Goal: Task Accomplishment & Management: Complete application form

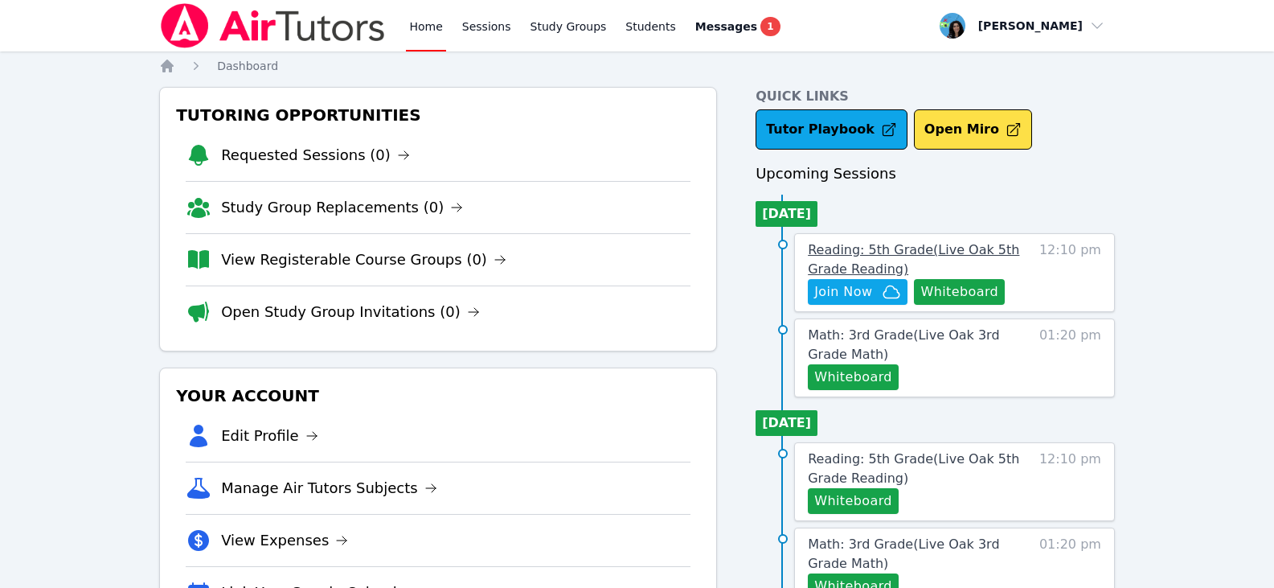
click at [884, 251] on span "Reading: 5th Grade ( Live Oak 5th Grade Reading )" at bounding box center [913, 259] width 211 height 35
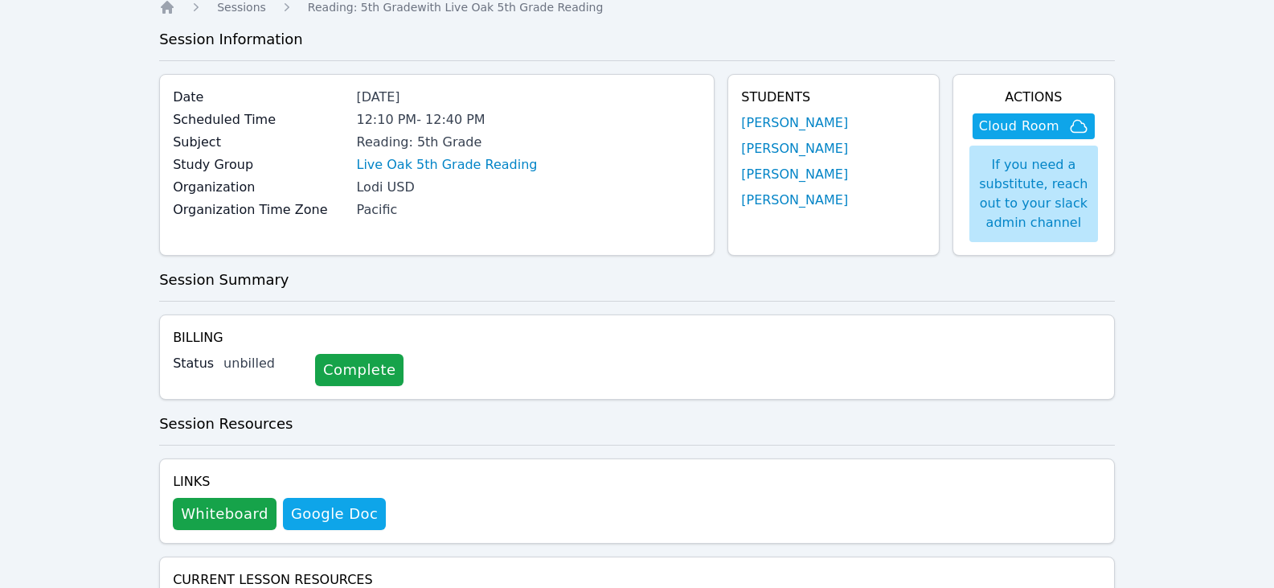
scroll to position [80, 0]
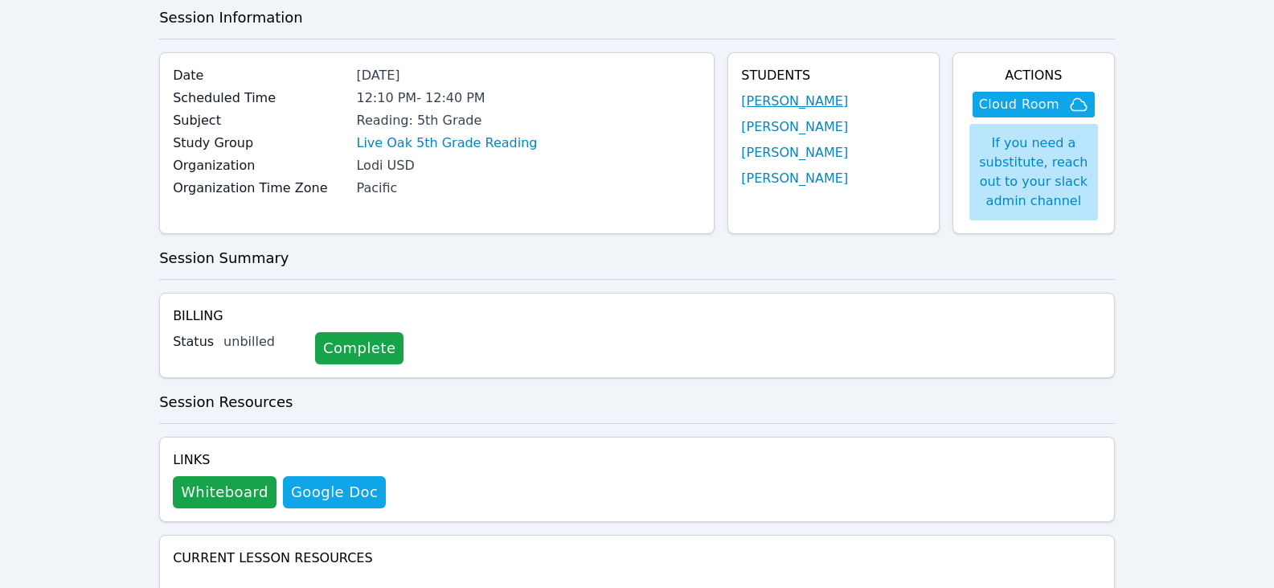
click at [801, 102] on link "[PERSON_NAME]" at bounding box center [794, 101] width 107 height 19
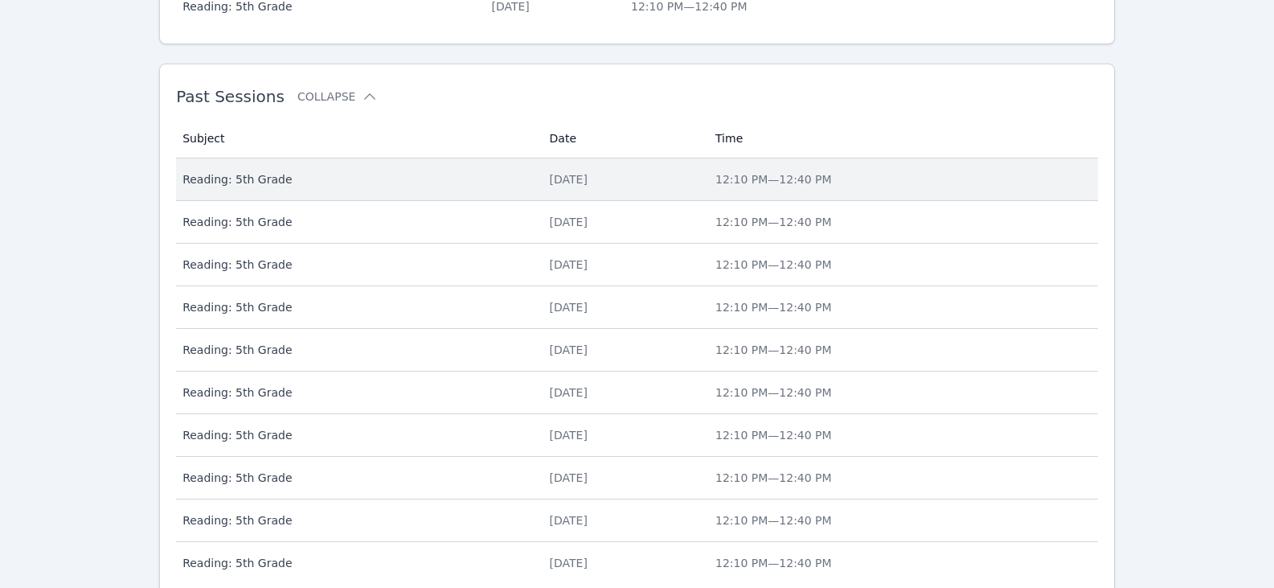
scroll to position [917, 0]
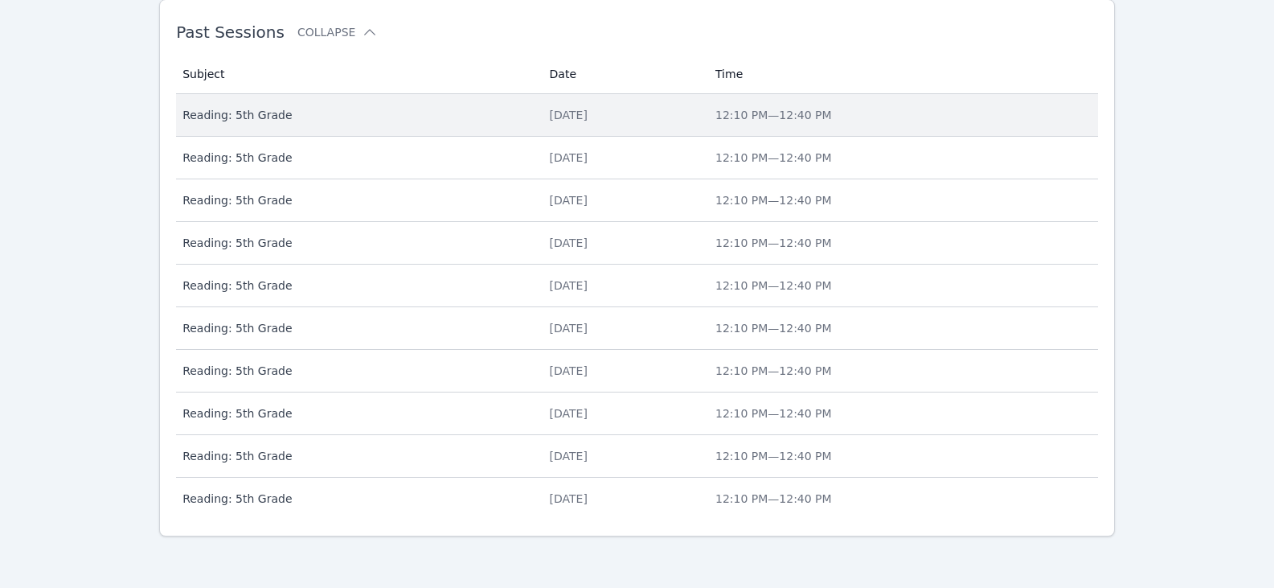
click at [552, 123] on td "Date Thu Aug 28" at bounding box center [623, 115] width 166 height 43
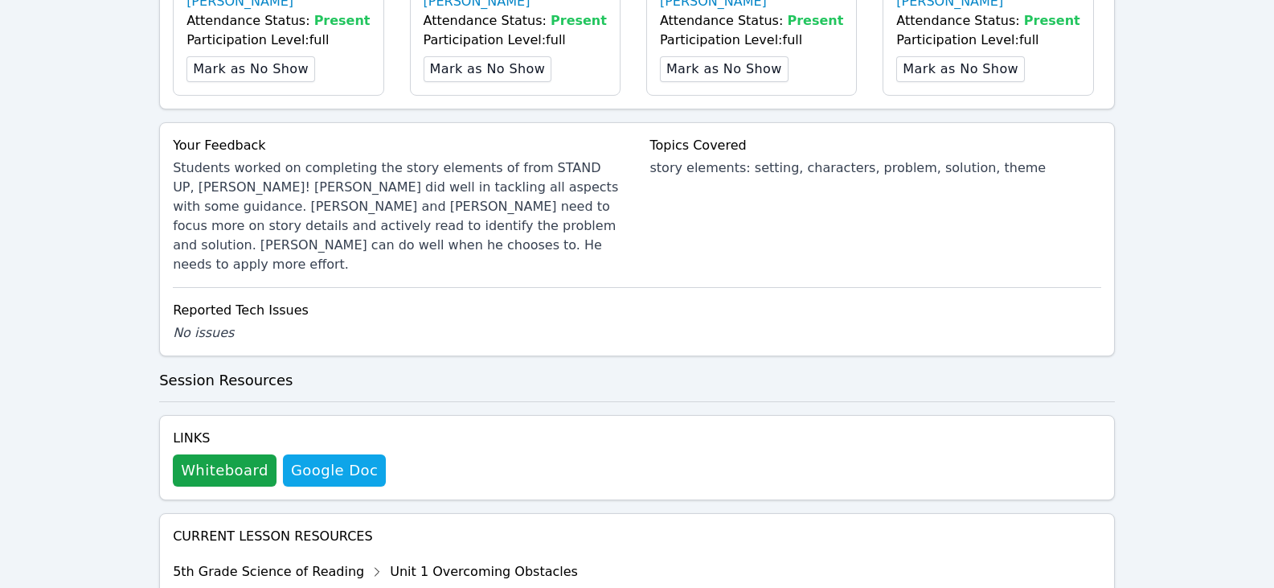
scroll to position [643, 0]
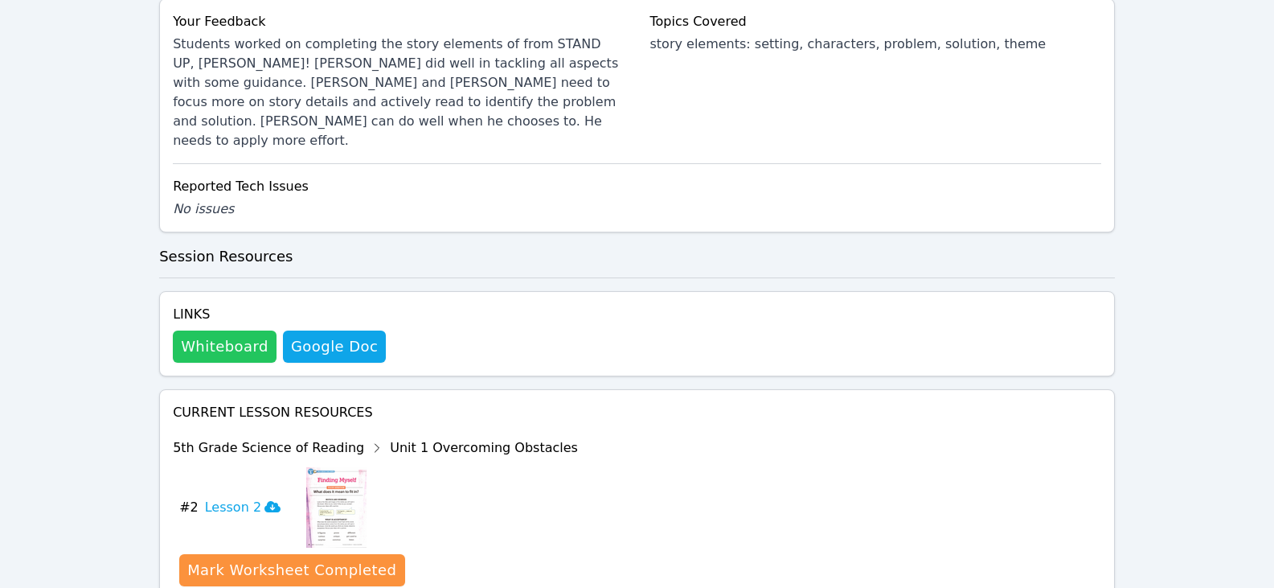
click at [201, 330] on button "Whiteboard" at bounding box center [225, 346] width 104 height 32
click at [73, 127] on div "Home Sessions Study Groups Students Messages 1 Open user menu Maya Habou-Klimcz…" at bounding box center [637, 43] width 1274 height 1372
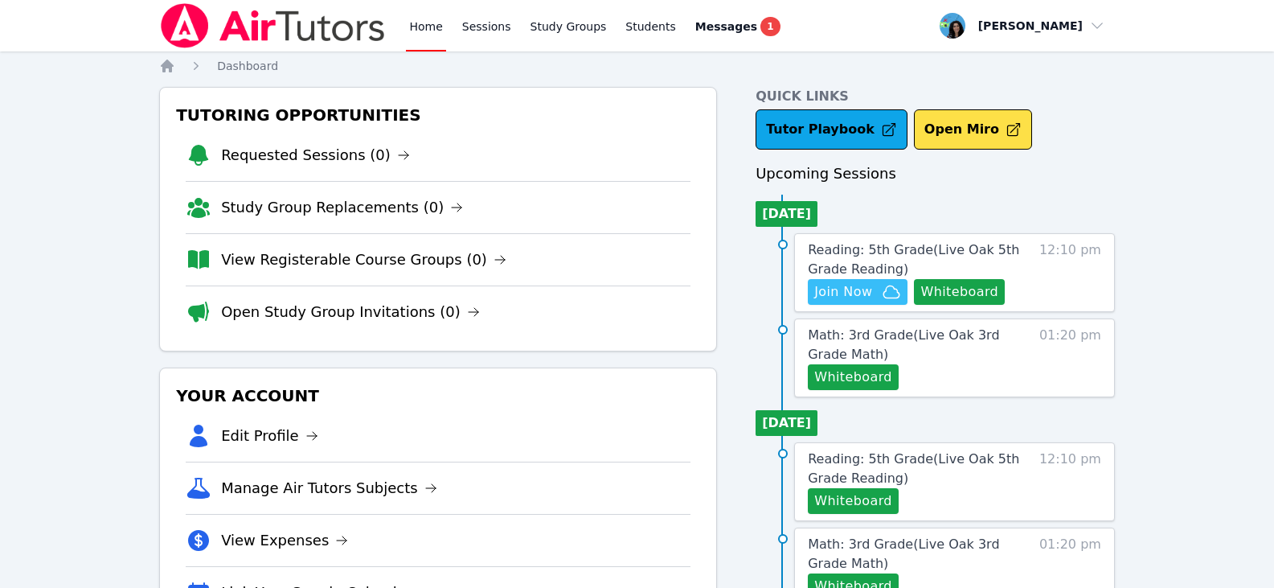
click at [883, 297] on icon "button" at bounding box center [891, 291] width 19 height 19
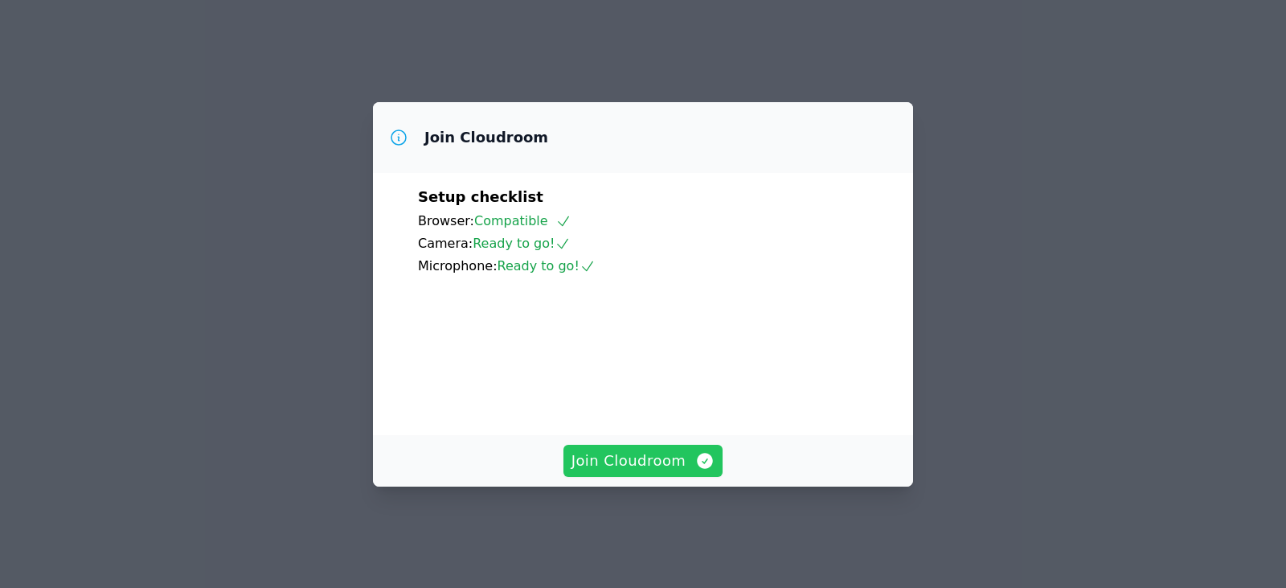
click at [651, 469] on span "Join Cloudroom" at bounding box center [644, 460] width 144 height 23
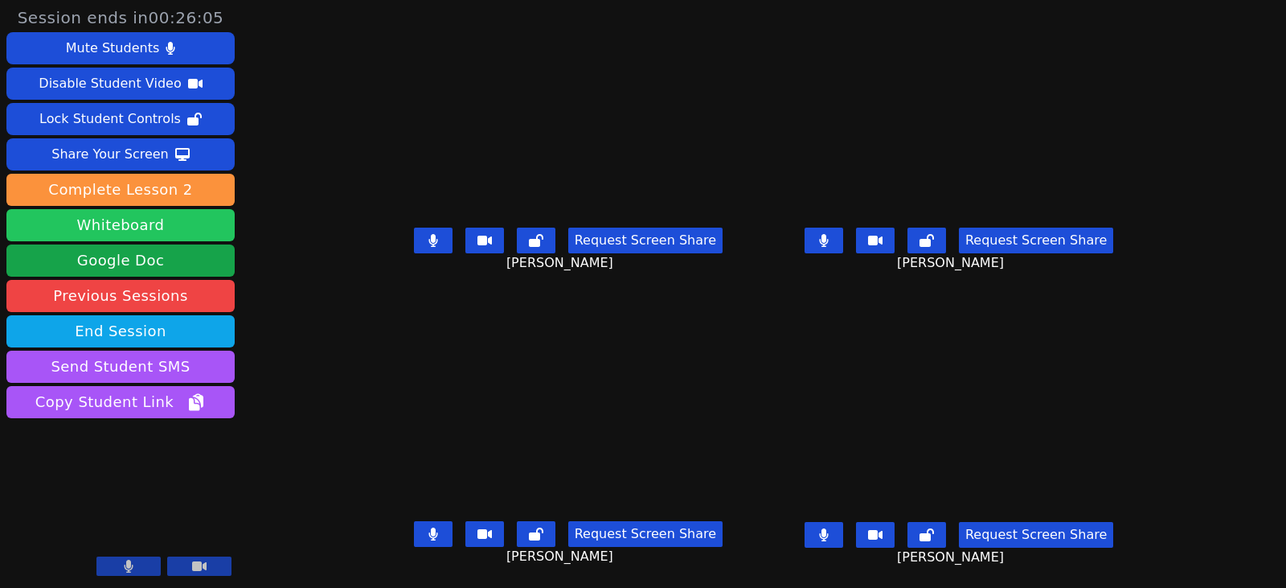
click at [162, 224] on button "Whiteboard" at bounding box center [120, 225] width 228 height 32
click at [426, 244] on button at bounding box center [433, 241] width 39 height 26
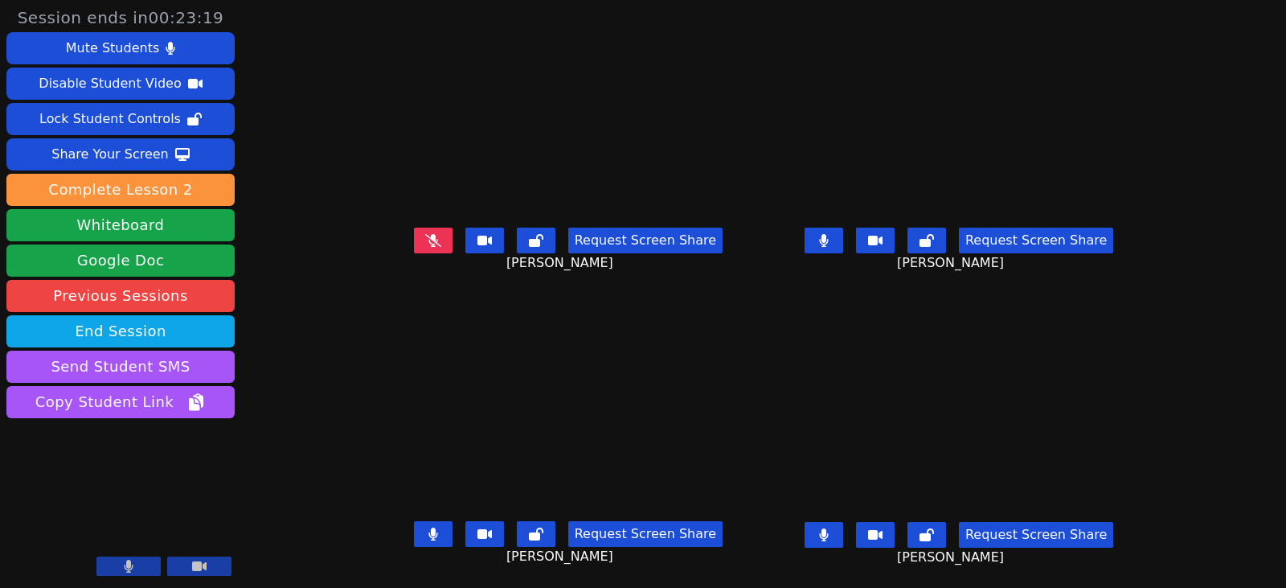
click at [423, 527] on button at bounding box center [433, 534] width 39 height 26
click at [843, 252] on button at bounding box center [824, 241] width 39 height 26
click at [833, 528] on button at bounding box center [824, 535] width 39 height 26
click at [843, 244] on button at bounding box center [824, 241] width 39 height 26
click at [843, 247] on button at bounding box center [824, 241] width 39 height 26
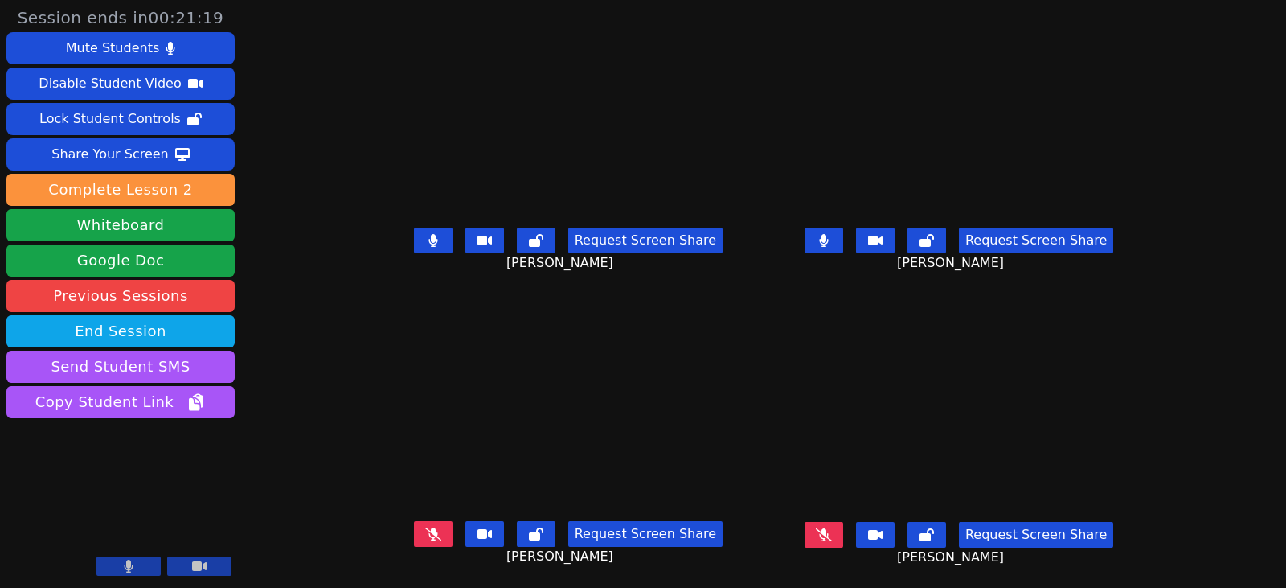
drag, startPoint x: 423, startPoint y: 237, endPoint x: 475, endPoint y: 245, distance: 52.9
click at [423, 237] on button at bounding box center [433, 241] width 39 height 26
click at [828, 236] on icon at bounding box center [823, 240] width 9 height 13
click at [829, 246] on icon at bounding box center [824, 240] width 10 height 13
click at [832, 242] on icon at bounding box center [824, 240] width 16 height 13
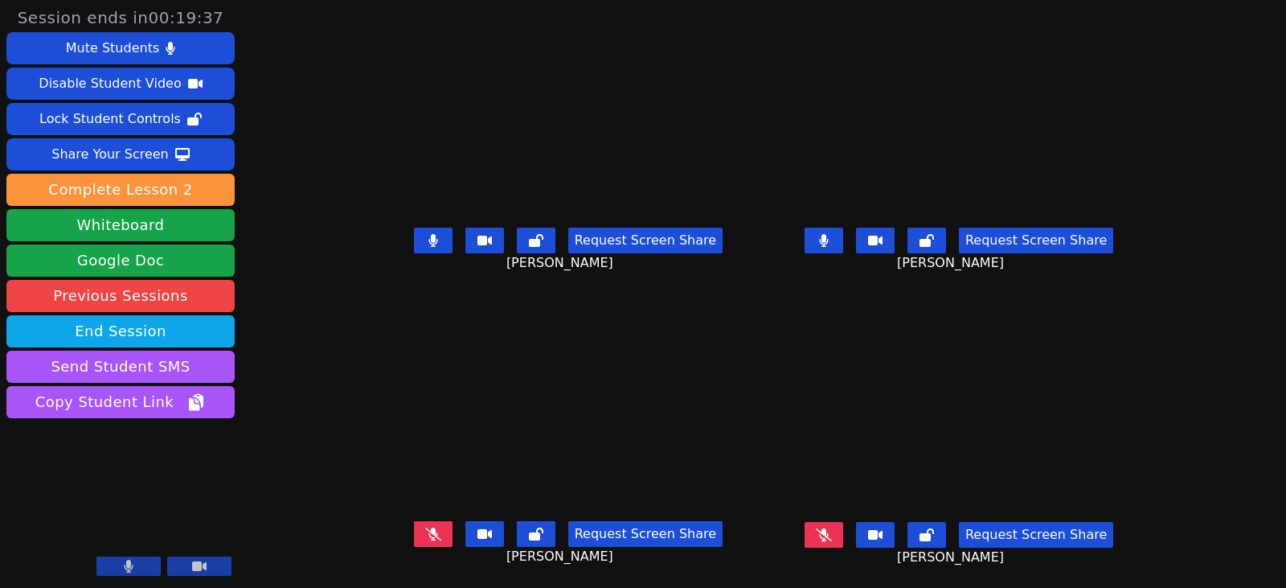
click at [828, 240] on icon at bounding box center [823, 240] width 9 height 13
click at [429, 246] on icon at bounding box center [434, 240] width 10 height 13
click at [843, 238] on button at bounding box center [824, 241] width 39 height 26
click at [843, 242] on button at bounding box center [824, 241] width 39 height 26
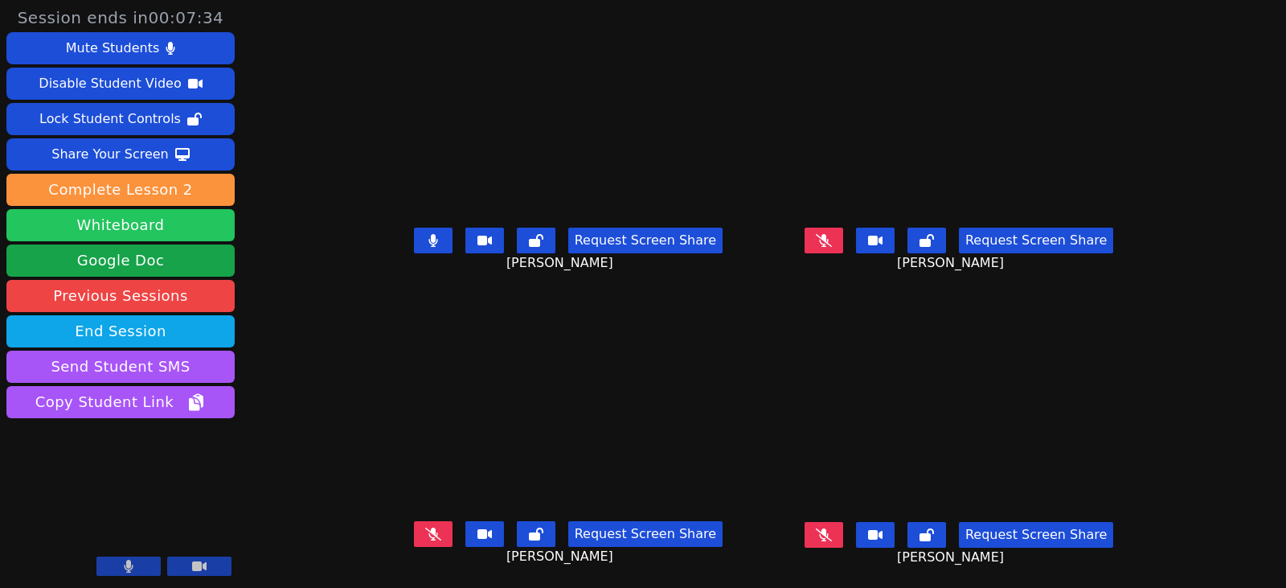
click at [192, 229] on button "Whiteboard" at bounding box center [120, 225] width 228 height 32
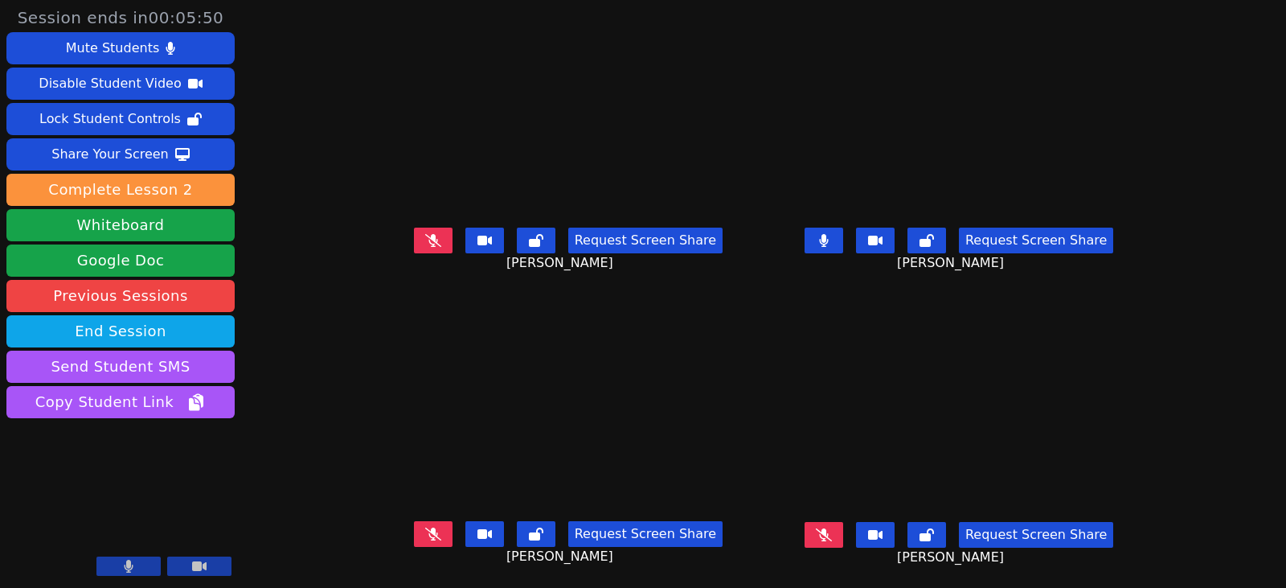
click at [834, 244] on button at bounding box center [824, 241] width 39 height 26
click at [425, 245] on icon at bounding box center [433, 240] width 16 height 13
click at [840, 246] on button at bounding box center [824, 241] width 39 height 26
click at [427, 540] on button at bounding box center [433, 534] width 39 height 26
click at [843, 542] on button at bounding box center [824, 535] width 39 height 26
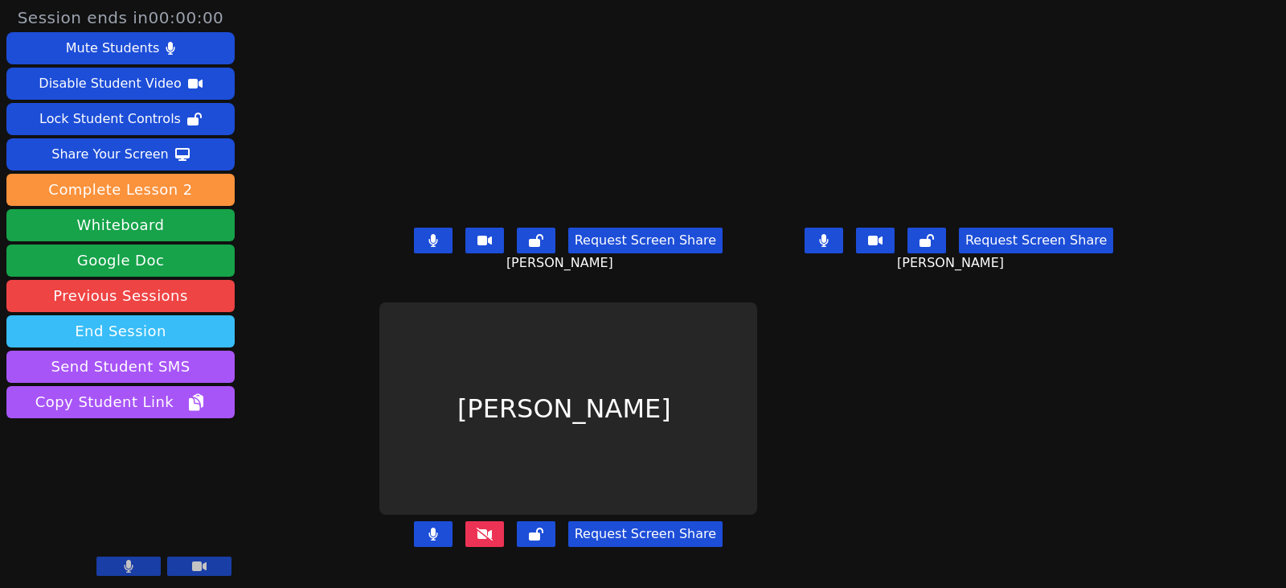
click at [187, 331] on button "End Session" at bounding box center [120, 331] width 228 height 32
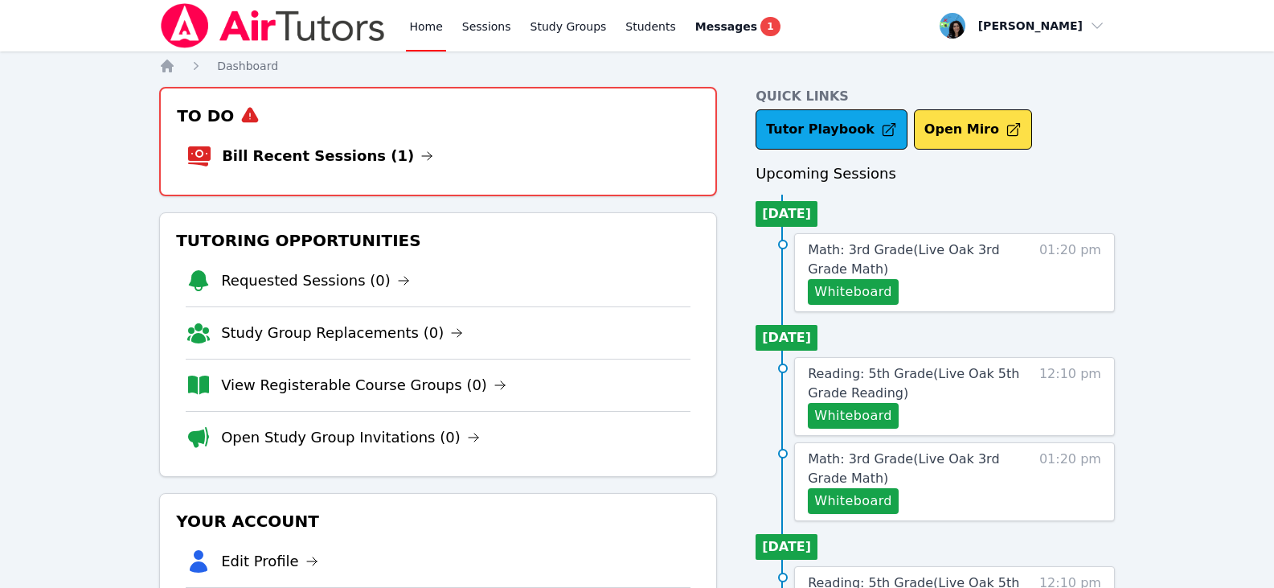
drag, startPoint x: 381, startPoint y: 153, endPoint x: 354, endPoint y: 142, distance: 29.6
click at [421, 153] on icon at bounding box center [427, 156] width 13 height 13
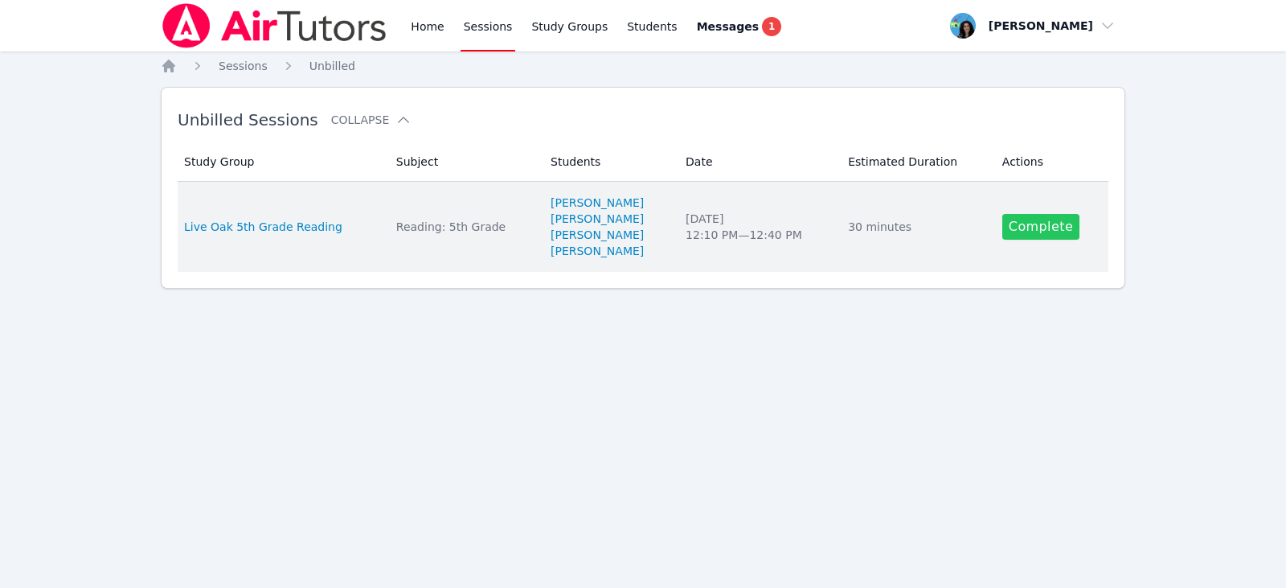
click at [1022, 224] on link "Complete" at bounding box center [1041, 227] width 77 height 26
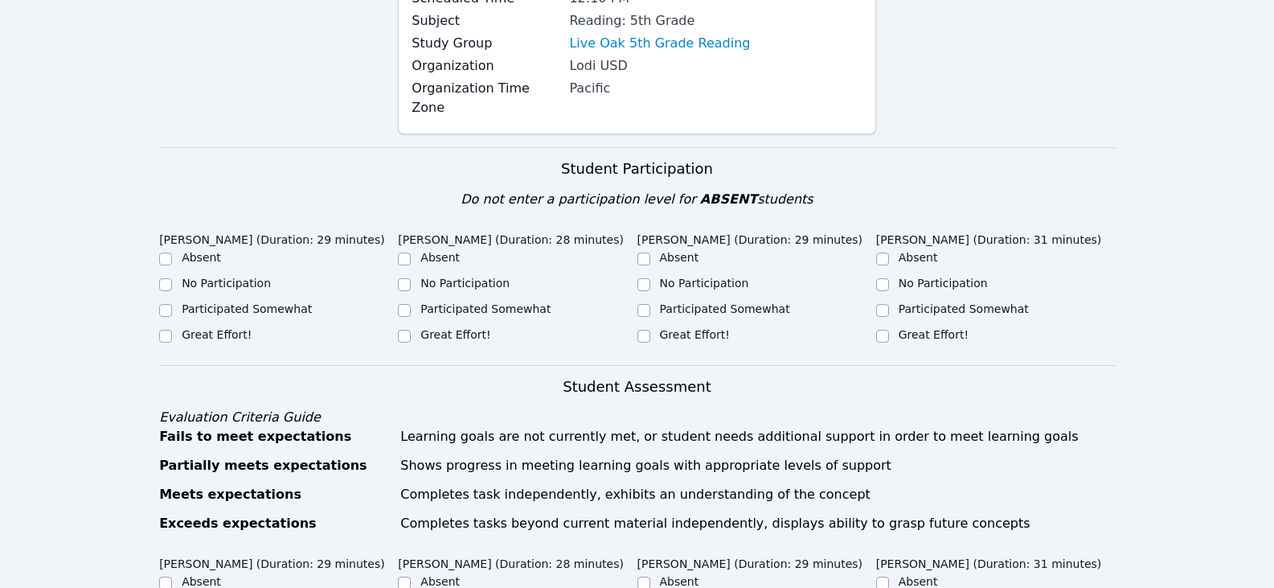
scroll to position [241, 0]
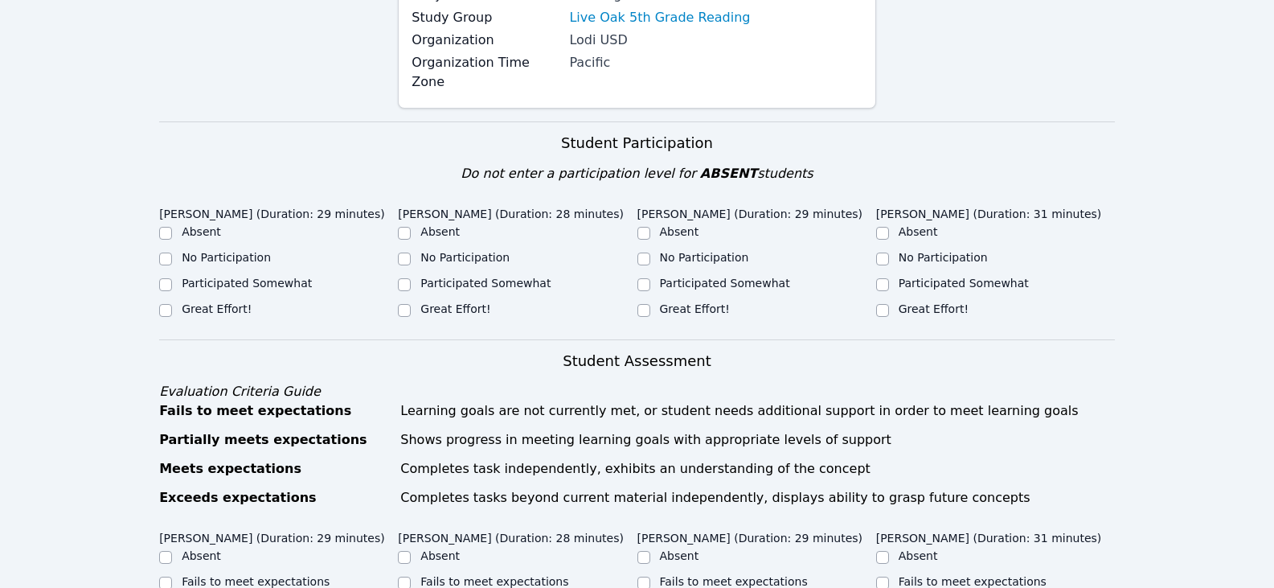
click at [421, 302] on label "Great Effort!" at bounding box center [456, 308] width 70 height 13
click at [411, 304] on input "Great Effort!" at bounding box center [404, 310] width 13 height 13
checkbox input "true"
click at [270, 277] on label "Participated Somewhat" at bounding box center [247, 283] width 130 height 13
click at [172, 278] on input "Participated Somewhat" at bounding box center [165, 284] width 13 height 13
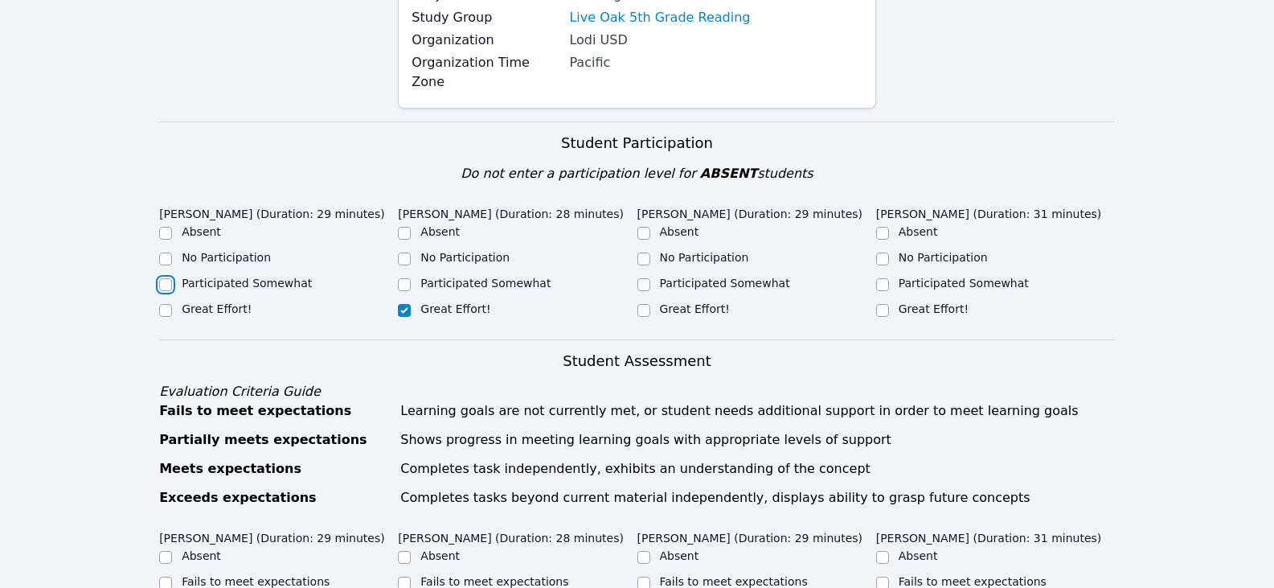
checkbox input "true"
click at [220, 302] on label "Great Effort!" at bounding box center [217, 308] width 70 height 13
click at [172, 304] on input "Great Effort!" at bounding box center [165, 310] width 13 height 13
checkbox input "true"
checkbox input "false"
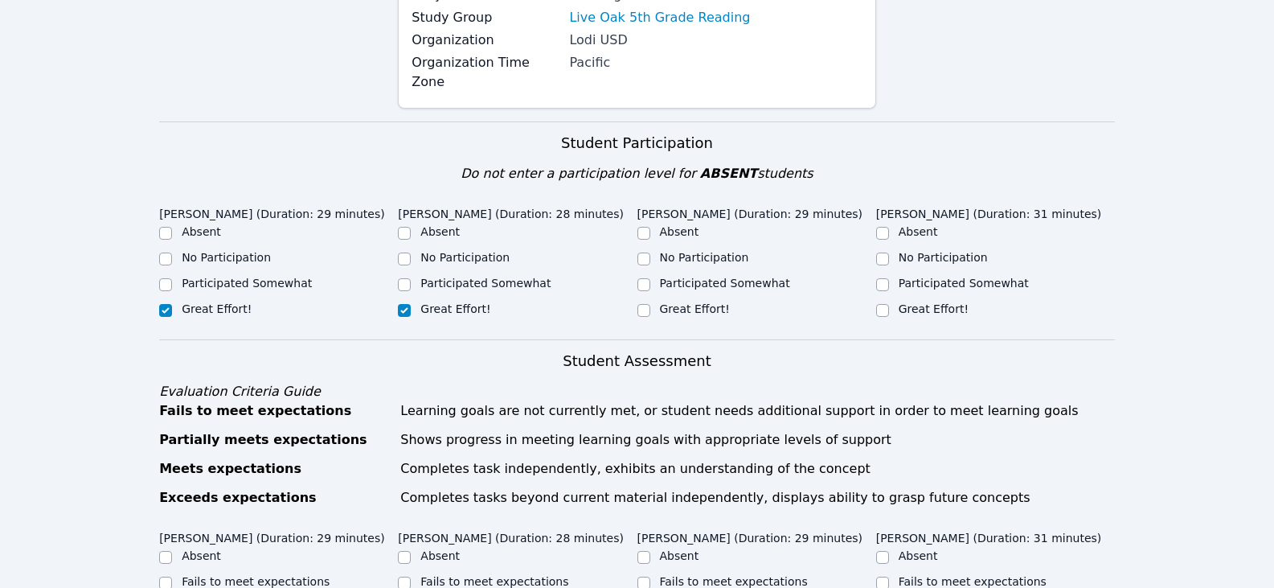
click at [688, 302] on label "Great Effort!" at bounding box center [695, 308] width 70 height 13
click at [650, 304] on input "Great Effort!" at bounding box center [644, 310] width 13 height 13
checkbox input "true"
click at [937, 302] on label "Great Effort!" at bounding box center [934, 308] width 70 height 13
click at [889, 304] on input "Great Effort!" at bounding box center [882, 310] width 13 height 13
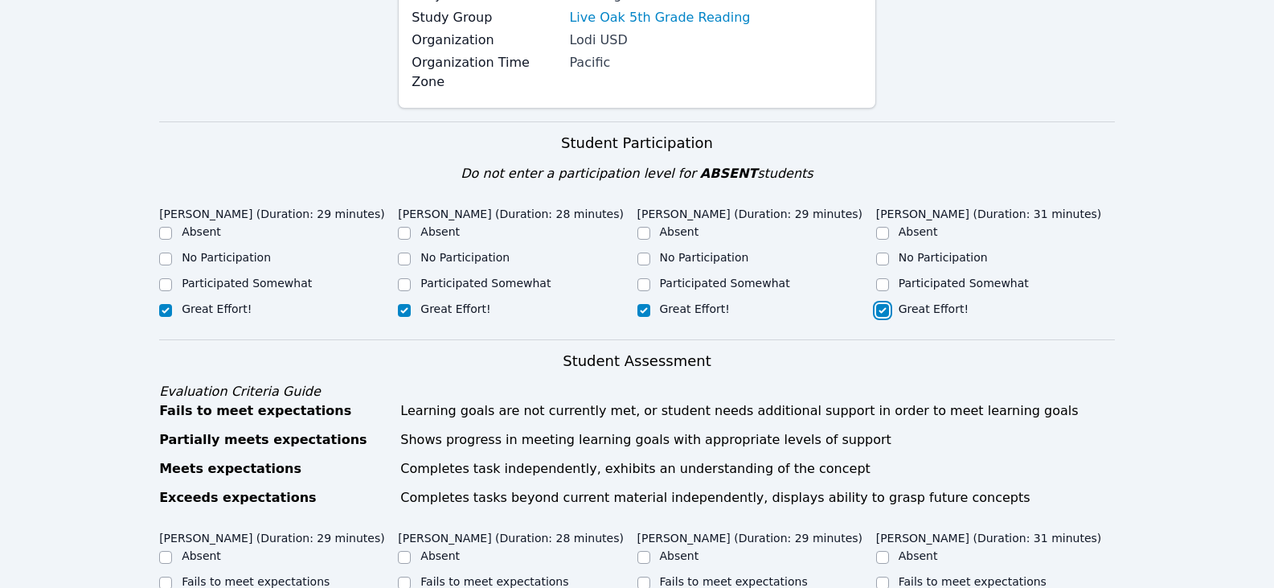
checkbox input "true"
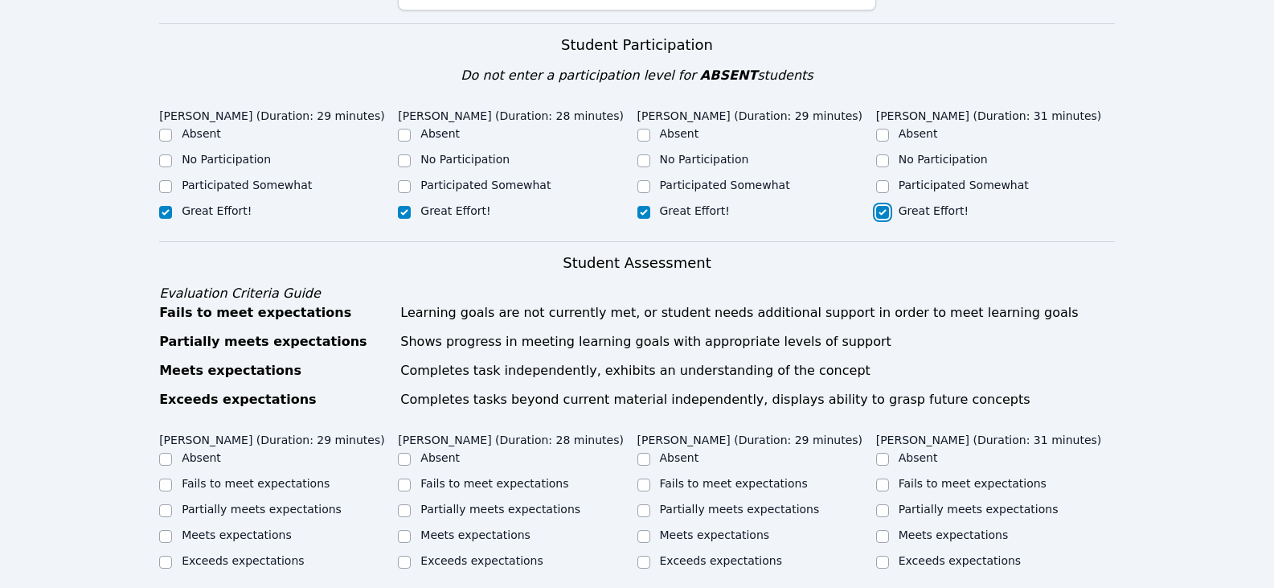
scroll to position [563, 0]
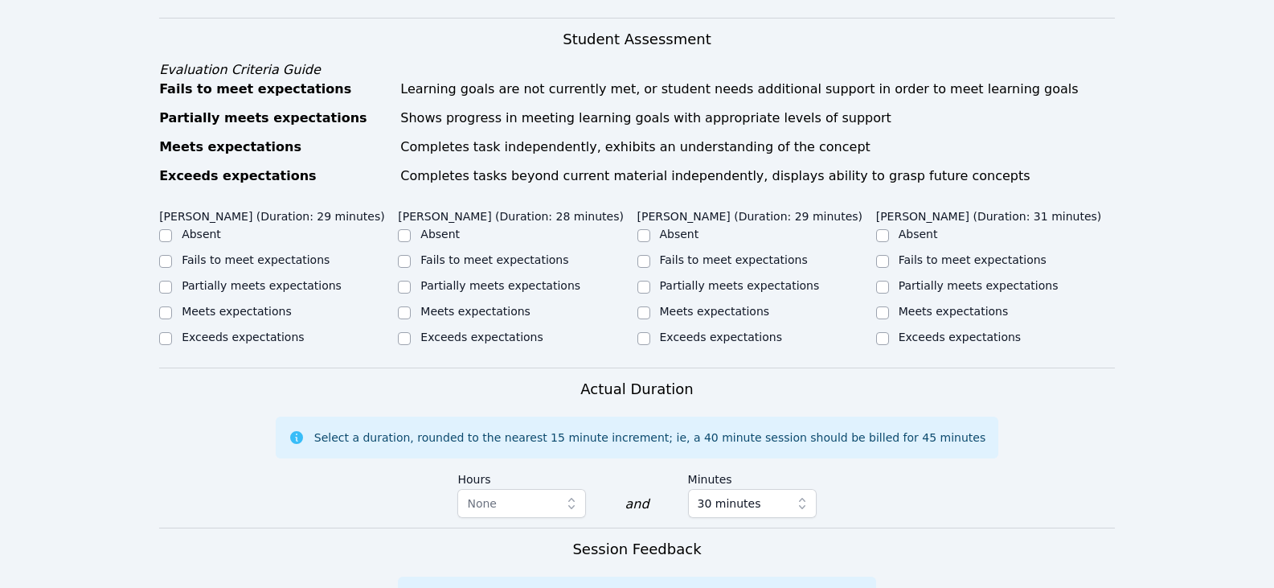
click at [318, 279] on label "Partially meets expectations" at bounding box center [262, 285] width 160 height 13
click at [172, 281] on input "Partially meets expectations" at bounding box center [165, 287] width 13 height 13
checkbox input "true"
click at [673, 279] on label "Partially meets expectations" at bounding box center [740, 285] width 160 height 13
click at [650, 281] on input "Partially meets expectations" at bounding box center [644, 287] width 13 height 13
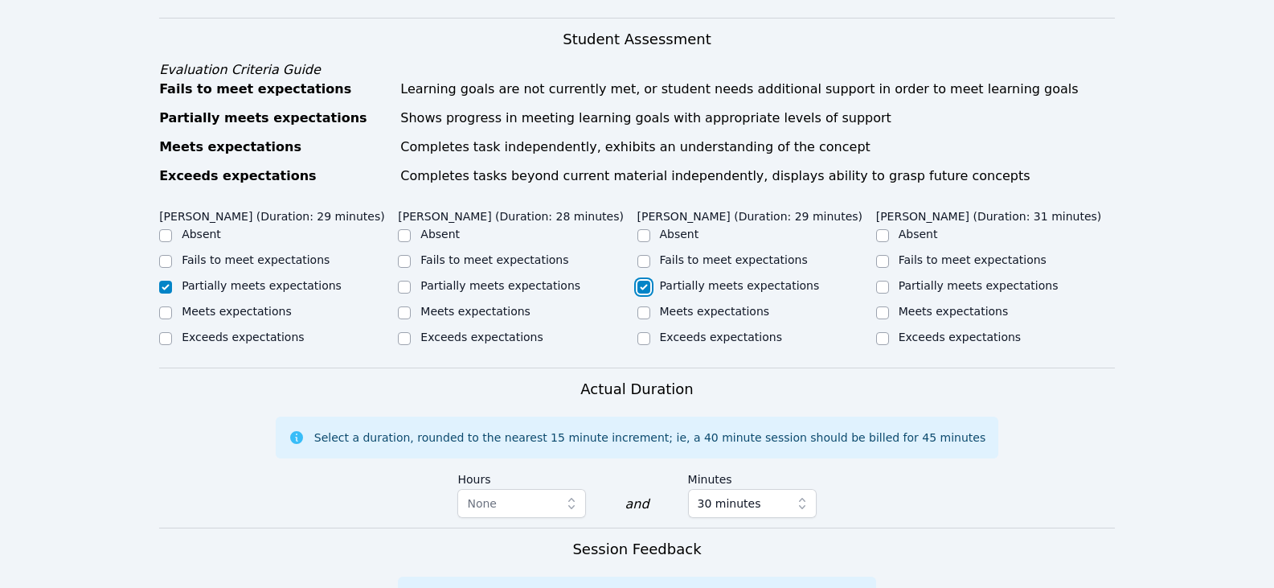
checkbox input "true"
click at [997, 279] on label "Partially meets expectations" at bounding box center [979, 285] width 160 height 13
click at [889, 281] on input "Partially meets expectations" at bounding box center [882, 287] width 13 height 13
checkbox input "true"
click at [422, 305] on label "Meets expectations" at bounding box center [476, 311] width 110 height 13
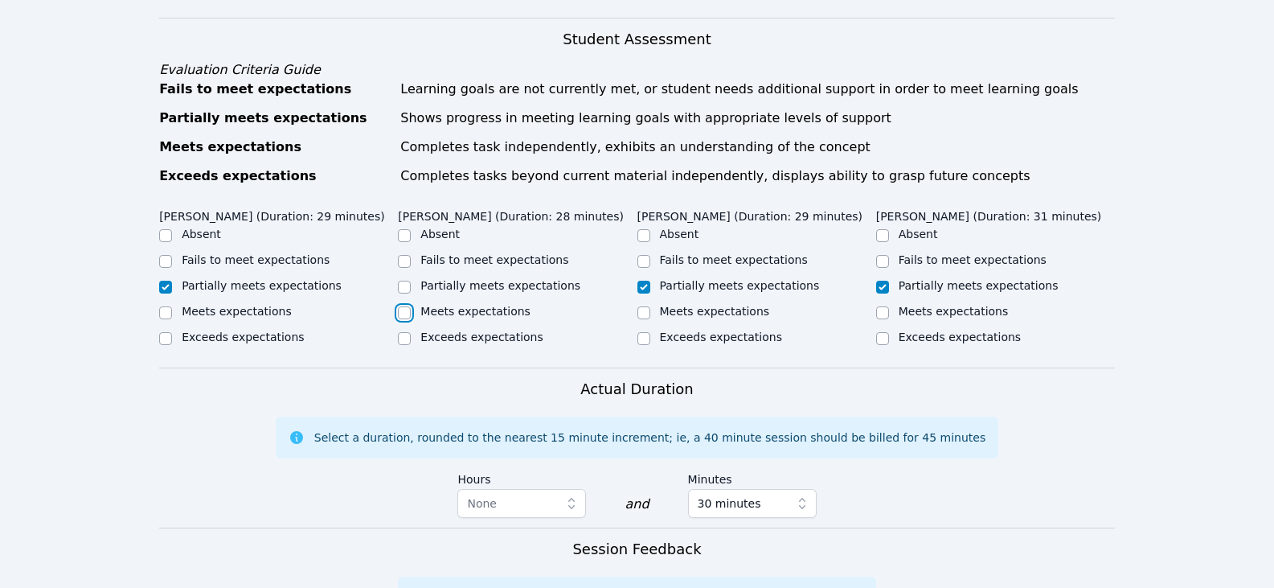
click at [411, 306] on input "Meets expectations" at bounding box center [404, 312] width 13 height 13
checkbox input "true"
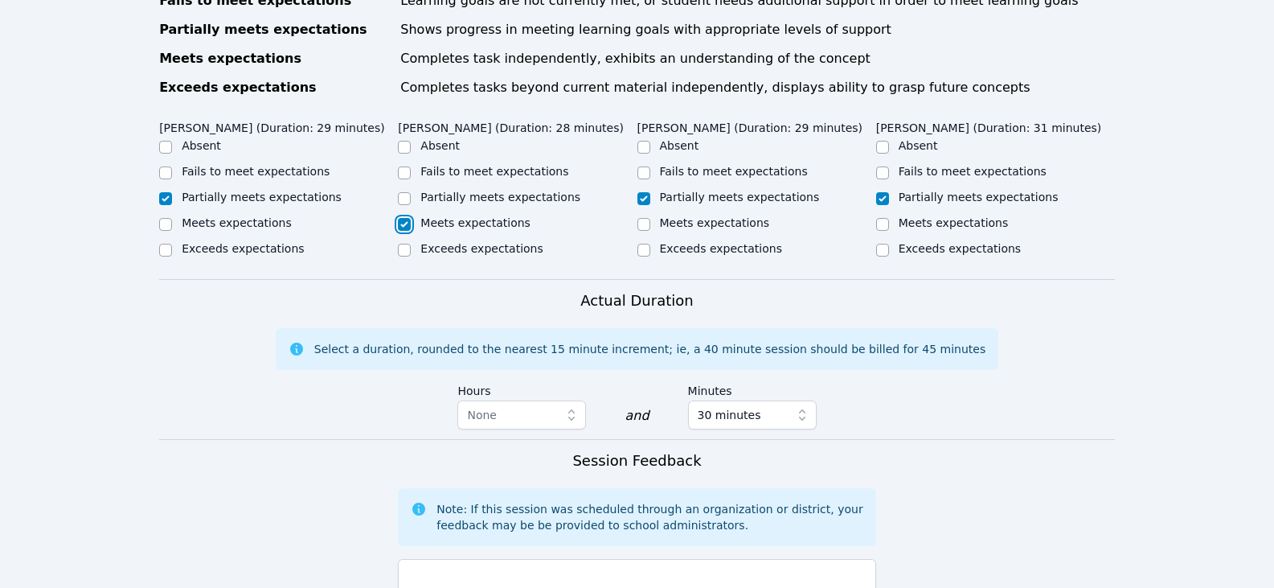
scroll to position [804, 0]
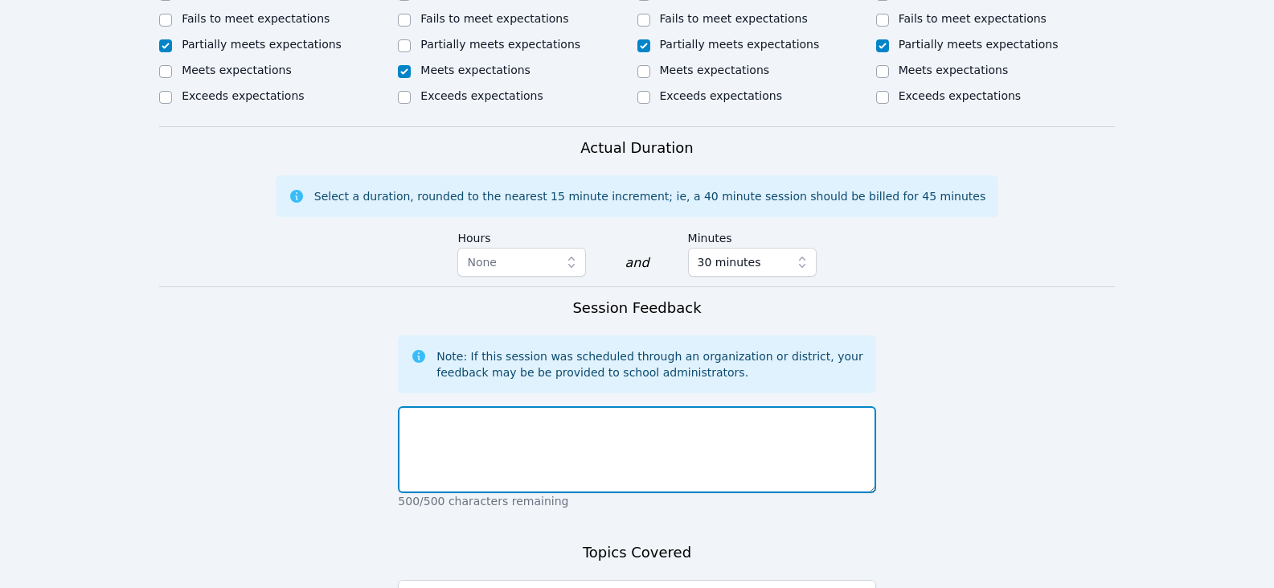
click at [652, 406] on textarea at bounding box center [637, 449] width 478 height 87
click at [556, 422] on textarea "Students continued to work on improving their skills at completing story elemen…" at bounding box center [637, 449] width 478 height 87
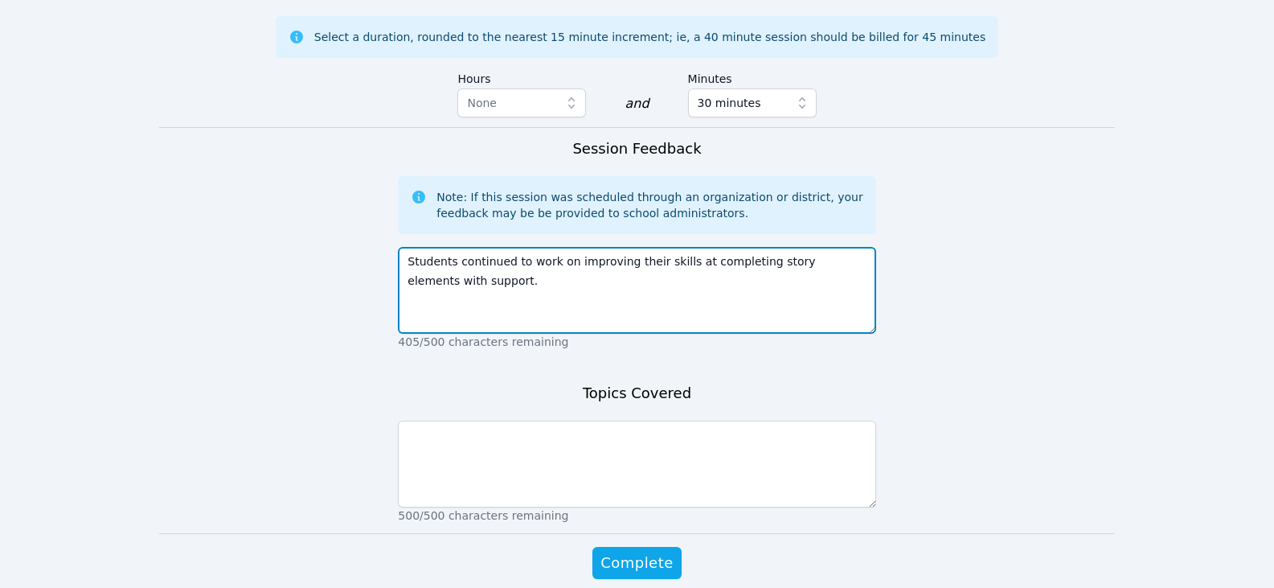
scroll to position [965, 0]
type textarea "Students continued to work on improving their skills at completing story elemen…"
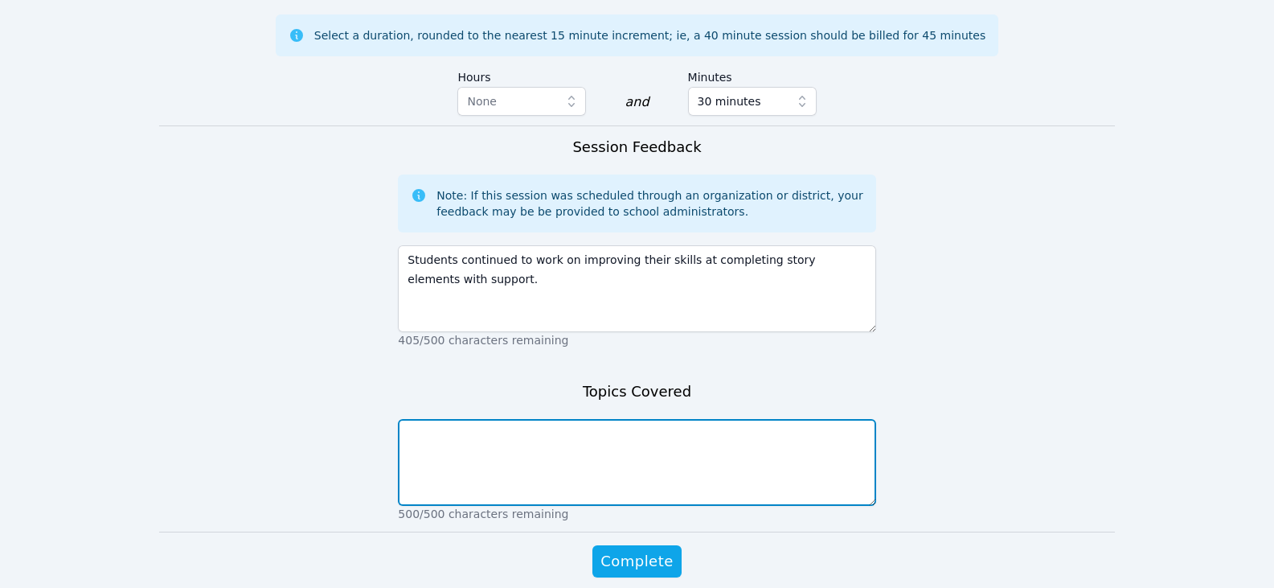
click at [597, 466] on textarea at bounding box center [637, 462] width 478 height 87
type textarea "story elements"
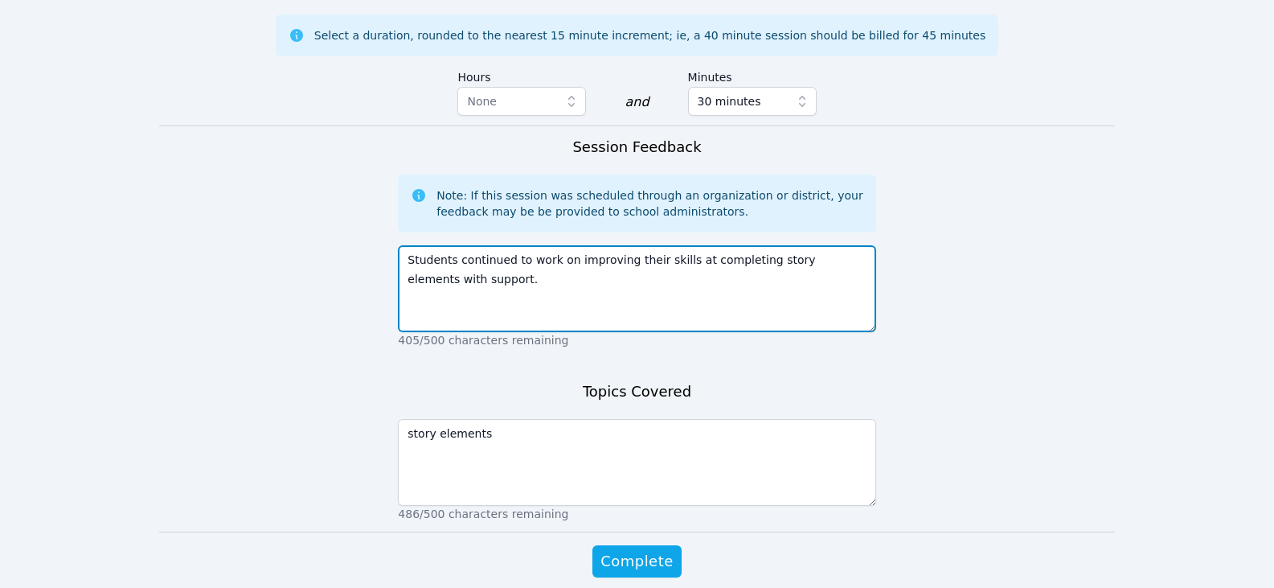
click at [516, 279] on textarea "Students continued to work on improving their skills at completing story elemen…" at bounding box center [637, 288] width 478 height 87
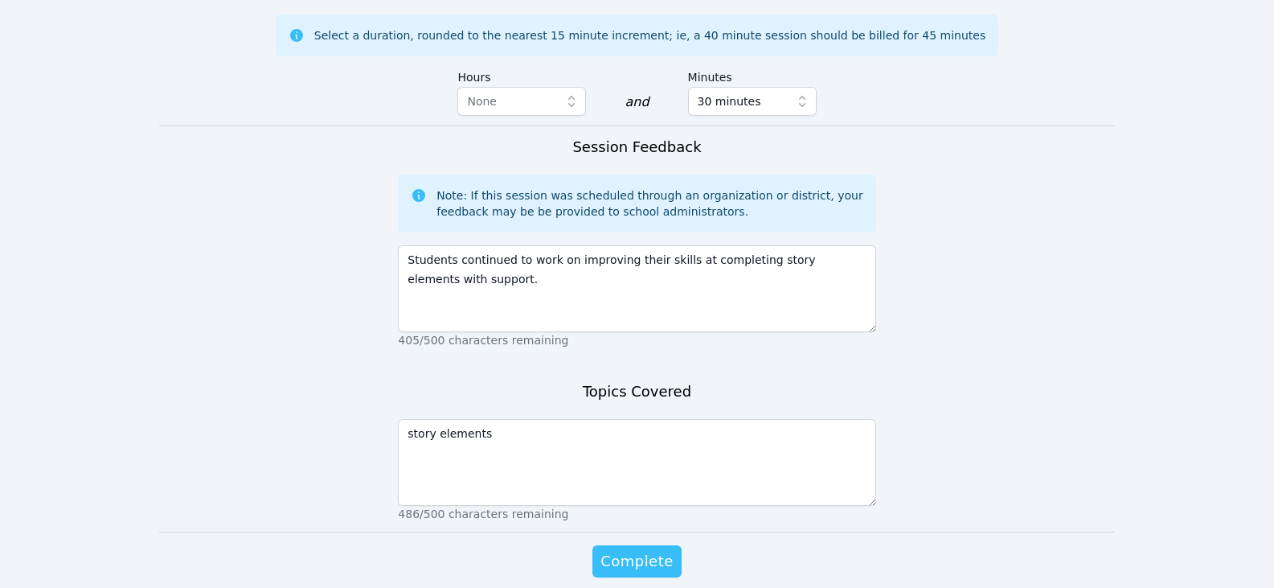
click at [632, 550] on span "Complete" at bounding box center [637, 561] width 72 height 23
